Goal: Information Seeking & Learning: Check status

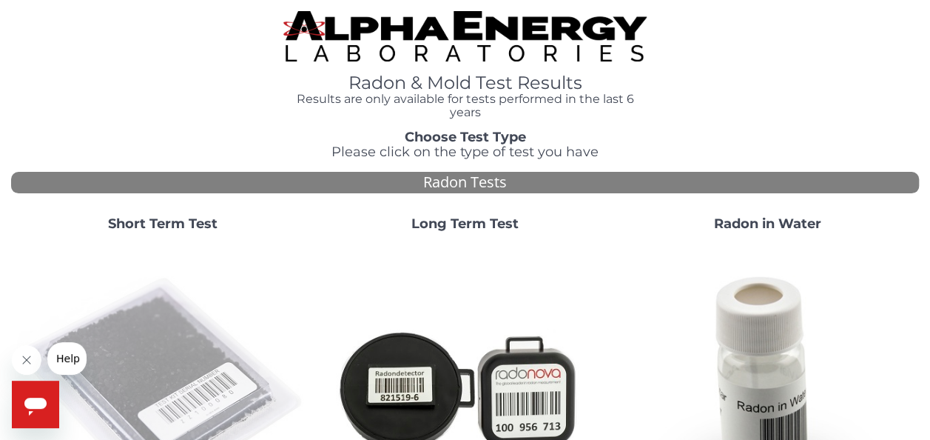
click at [180, 366] on img at bounding box center [162, 388] width 291 height 291
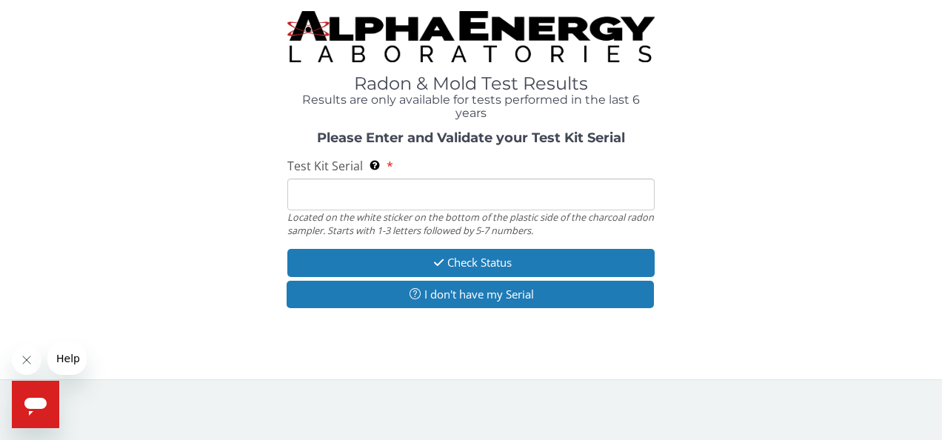
click at [420, 213] on div "Located on the white sticker on the bottom of the plastic side of the charcoal …" at bounding box center [471, 223] width 368 height 27
click at [416, 197] on input "Test Kit Serial Located on the white sticker on the bottom of the plastic side …" at bounding box center [471, 194] width 368 height 32
type input "a"
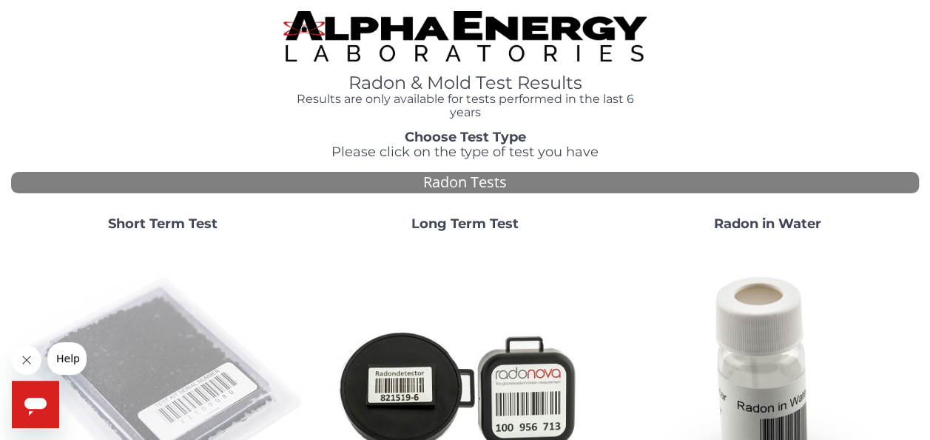
click at [178, 352] on img at bounding box center [162, 388] width 291 height 291
click at [150, 356] on img at bounding box center [162, 388] width 291 height 291
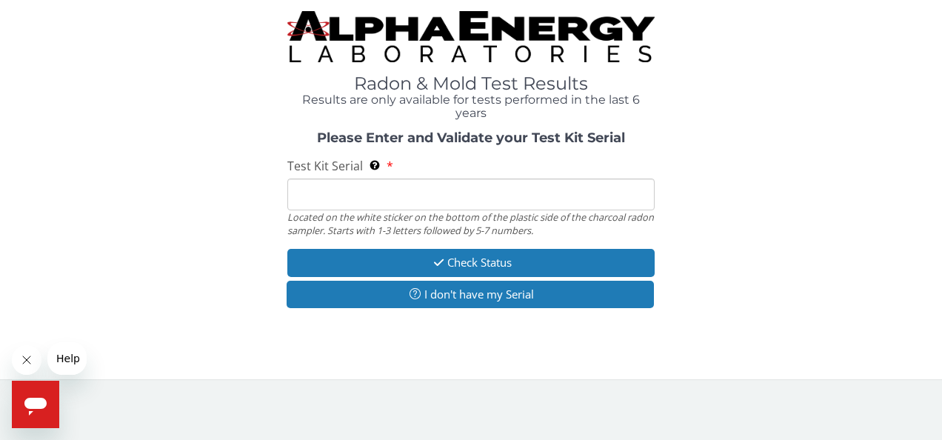
click at [366, 194] on input "Test Kit Serial Located on the white sticker on the bottom of the plastic side …" at bounding box center [471, 194] width 368 height 32
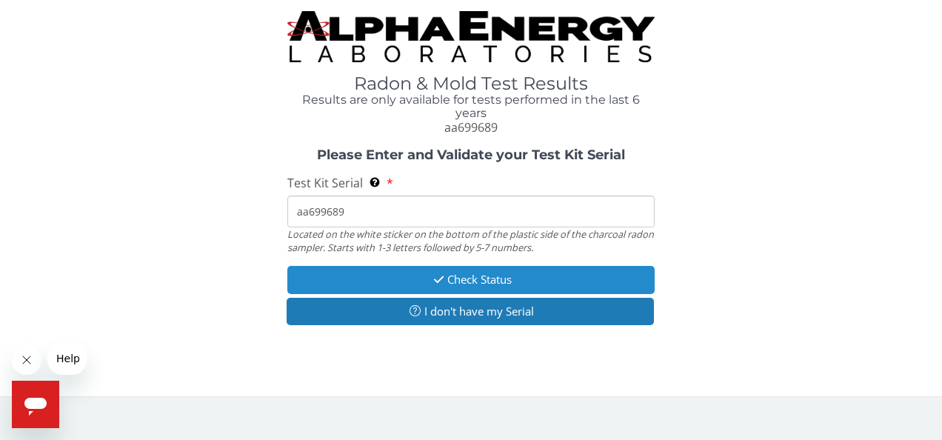
type input "aa699689"
click at [460, 271] on button "Check Status" at bounding box center [471, 279] width 368 height 27
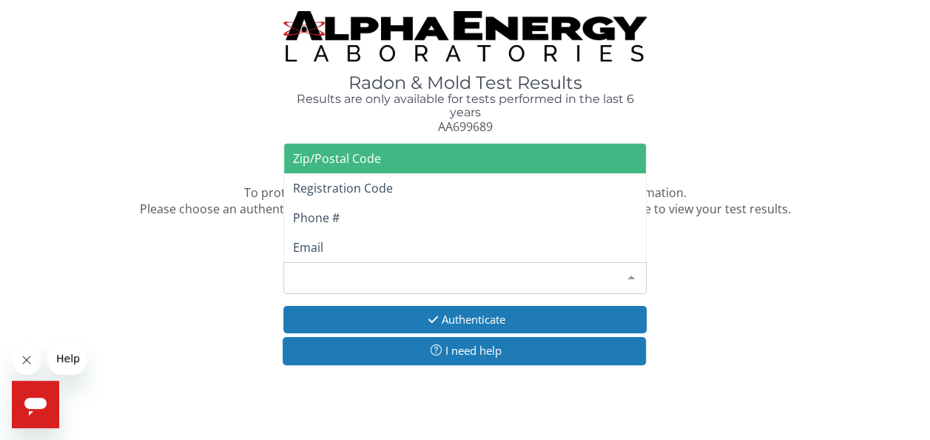
click at [460, 271] on div "Please make a selection" at bounding box center [465, 278] width 363 height 32
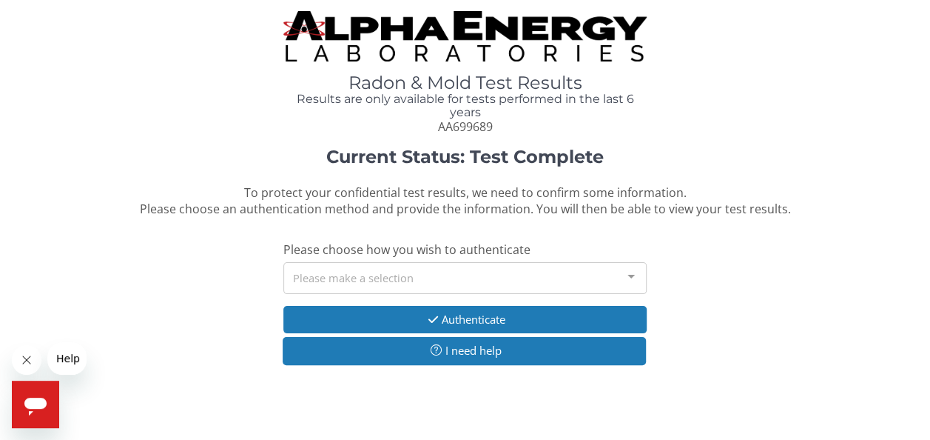
click at [733, 318] on div "Current Status: Test Complete To protect your confidential test results, we nee…" at bounding box center [465, 263] width 908 height 233
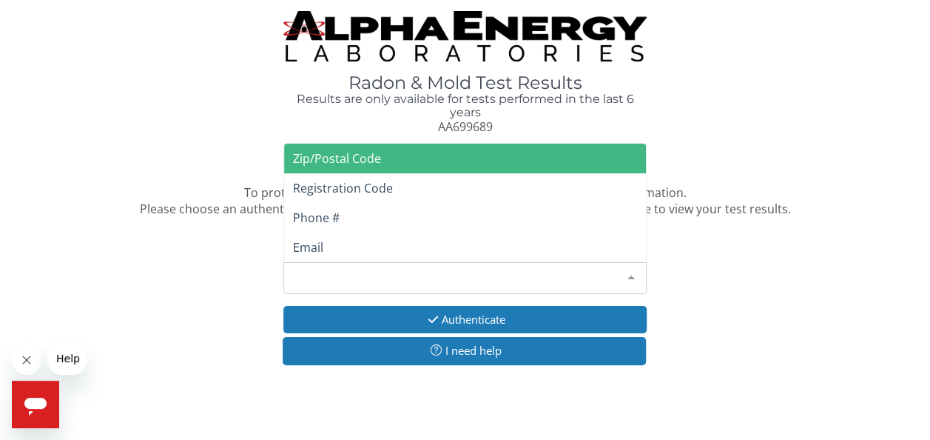
click at [500, 267] on div "Please make a selection" at bounding box center [465, 278] width 363 height 32
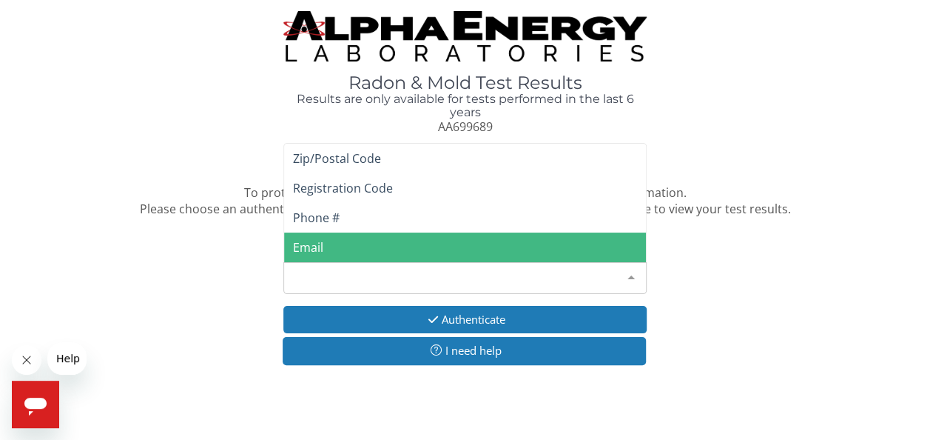
click at [472, 241] on span "Email" at bounding box center [465, 247] width 362 height 30
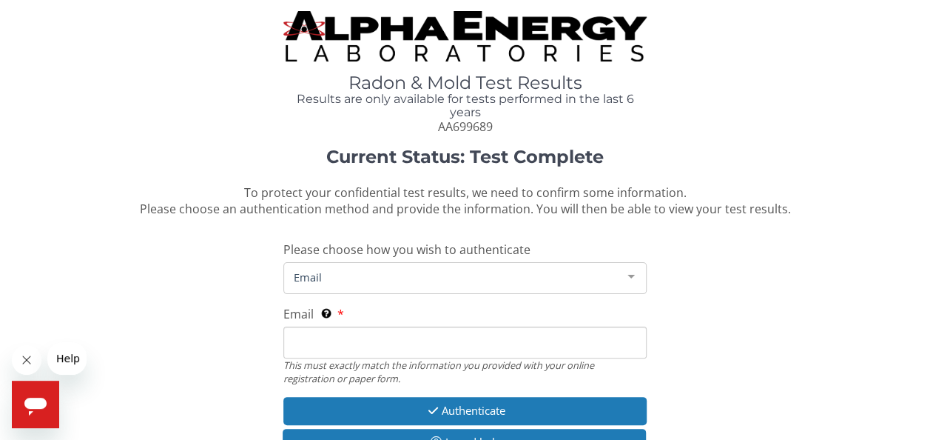
click at [446, 281] on span "Email" at bounding box center [453, 277] width 326 height 16
click at [445, 361] on div "This must exactly match the information you provided with your online registrat…" at bounding box center [465, 371] width 363 height 27
click at [440, 352] on input "Email This must exactly match the information you provided with your online reg…" at bounding box center [465, 342] width 363 height 32
type input "rpierce@thompsonthrift.com"
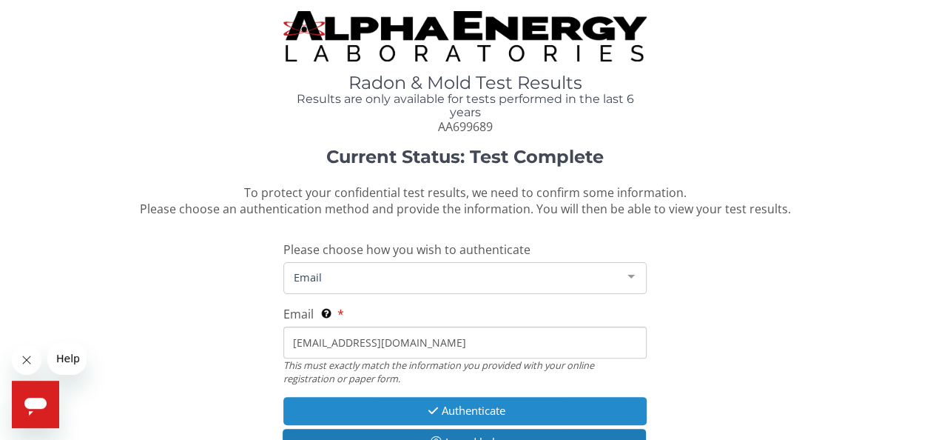
click at [455, 407] on button "Authenticate" at bounding box center [465, 410] width 363 height 27
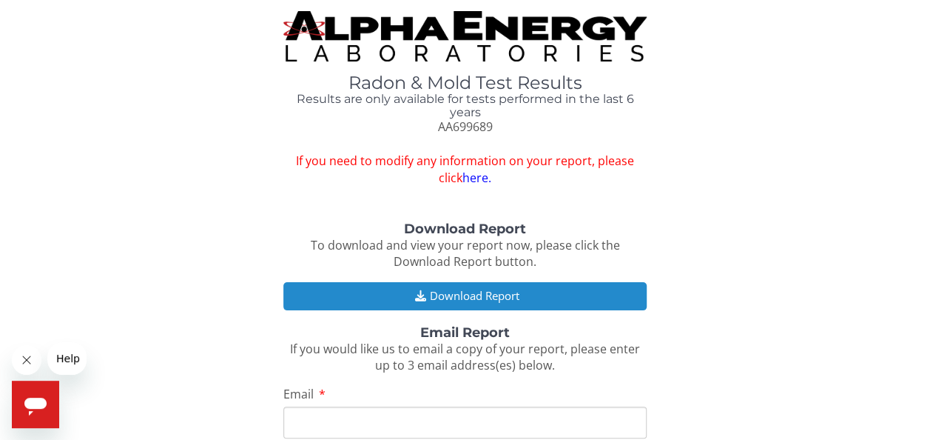
click at [468, 286] on button "Download Report" at bounding box center [465, 295] width 363 height 27
